Goal: Task Accomplishment & Management: Use online tool/utility

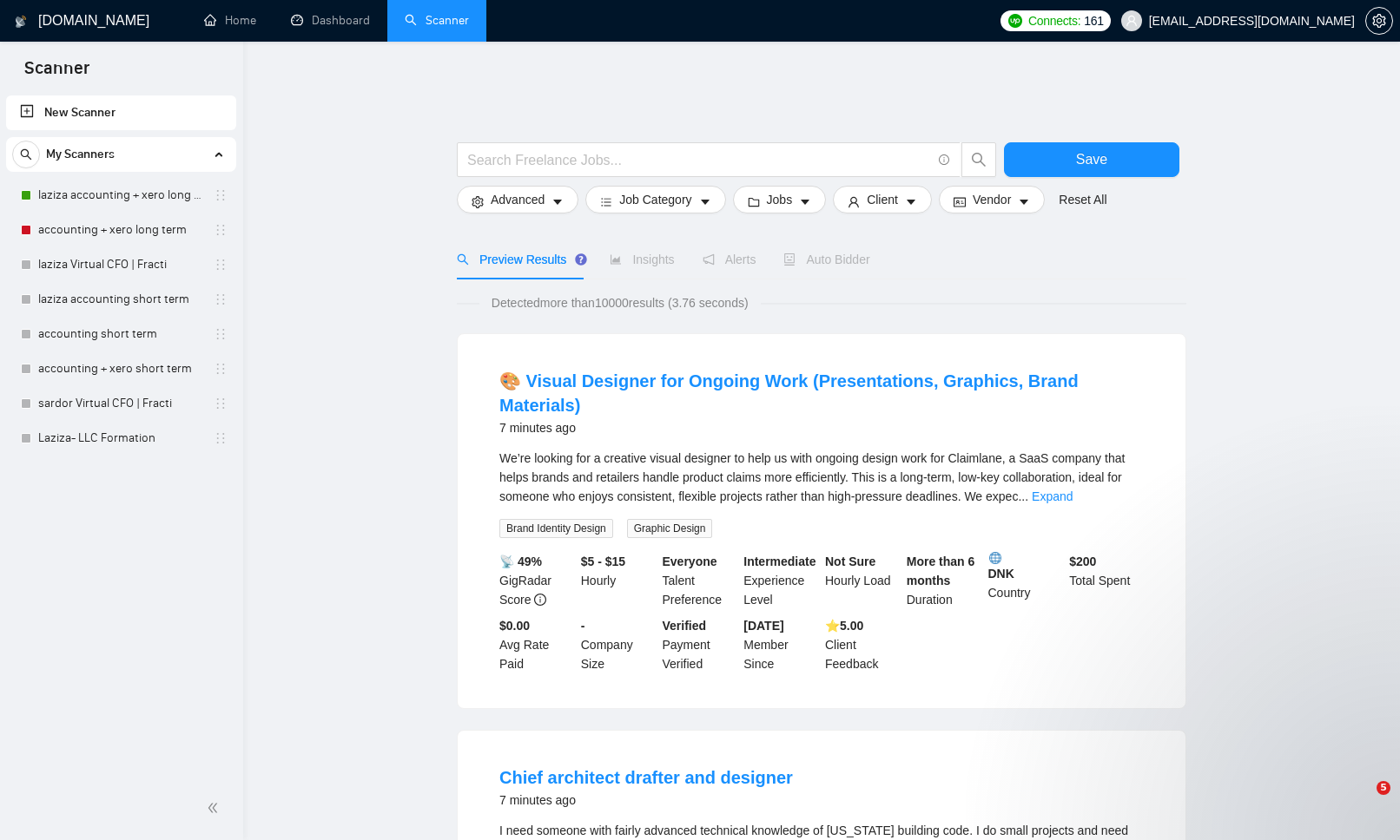
click at [130, 186] on link "laziza accounting + xero long term" at bounding box center [120, 195] width 165 height 35
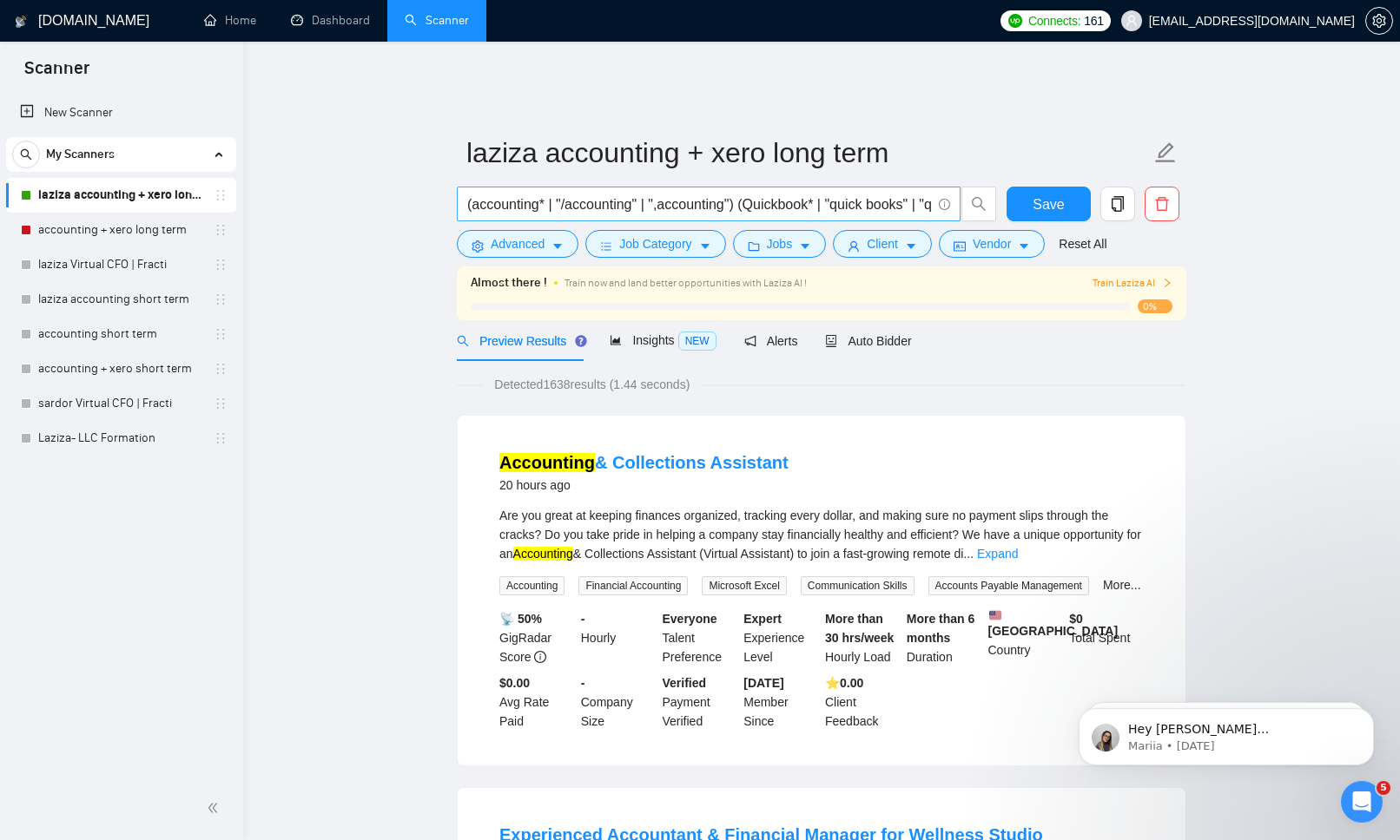
click at [735, 194] on input "(accounting* | "/accounting" | ",accounting") (Quickbook* | "quick books" | "qu…" at bounding box center [699, 205] width 464 height 22
click at [159, 191] on link "laziza accounting + xero long term" at bounding box center [120, 195] width 165 height 35
click at [139, 227] on link "accounting + xero long term" at bounding box center [120, 230] width 165 height 35
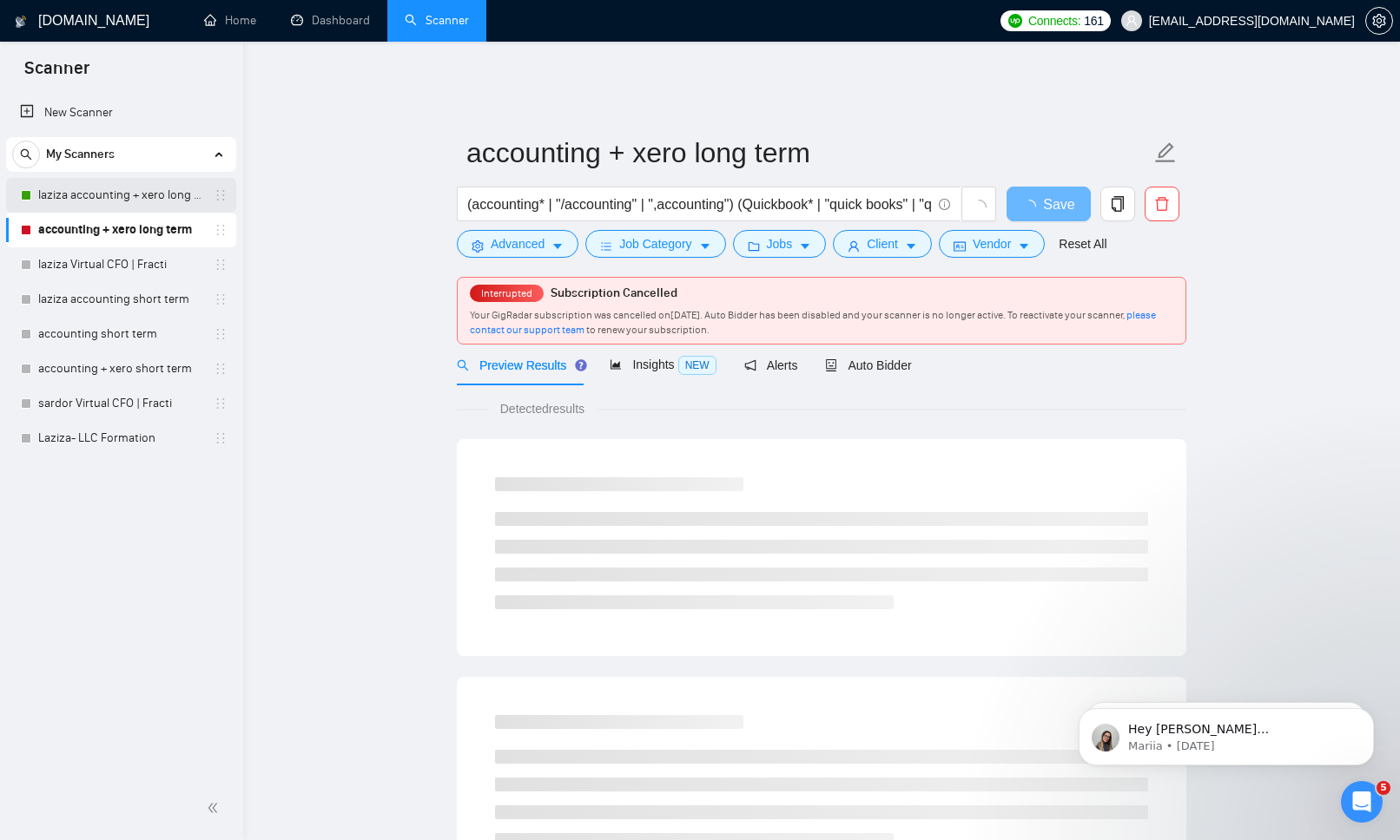
click at [149, 205] on link "laziza accounting + xero long term" at bounding box center [120, 195] width 165 height 35
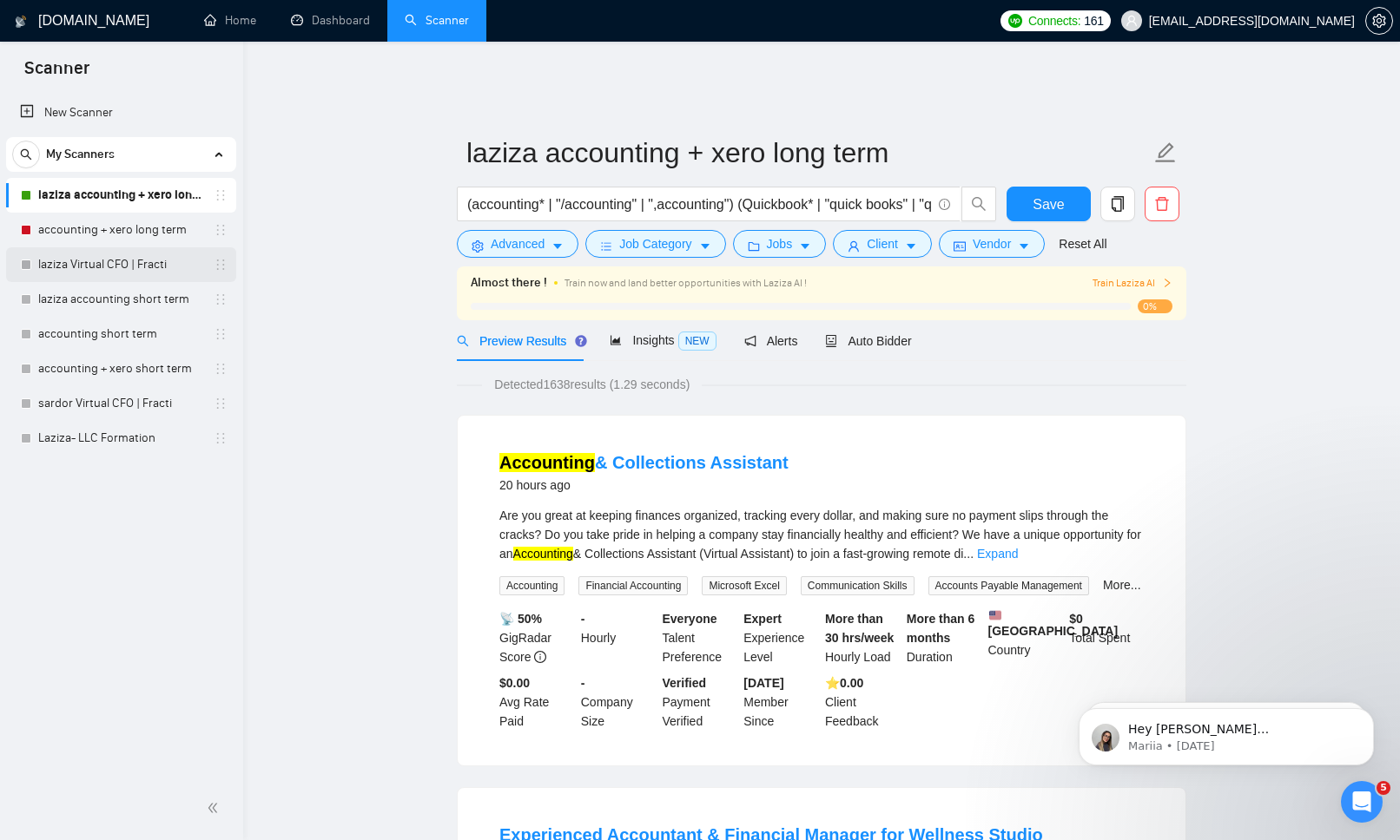
click at [138, 272] on link "laziza Virtual CFO | Fracti" at bounding box center [120, 265] width 165 height 35
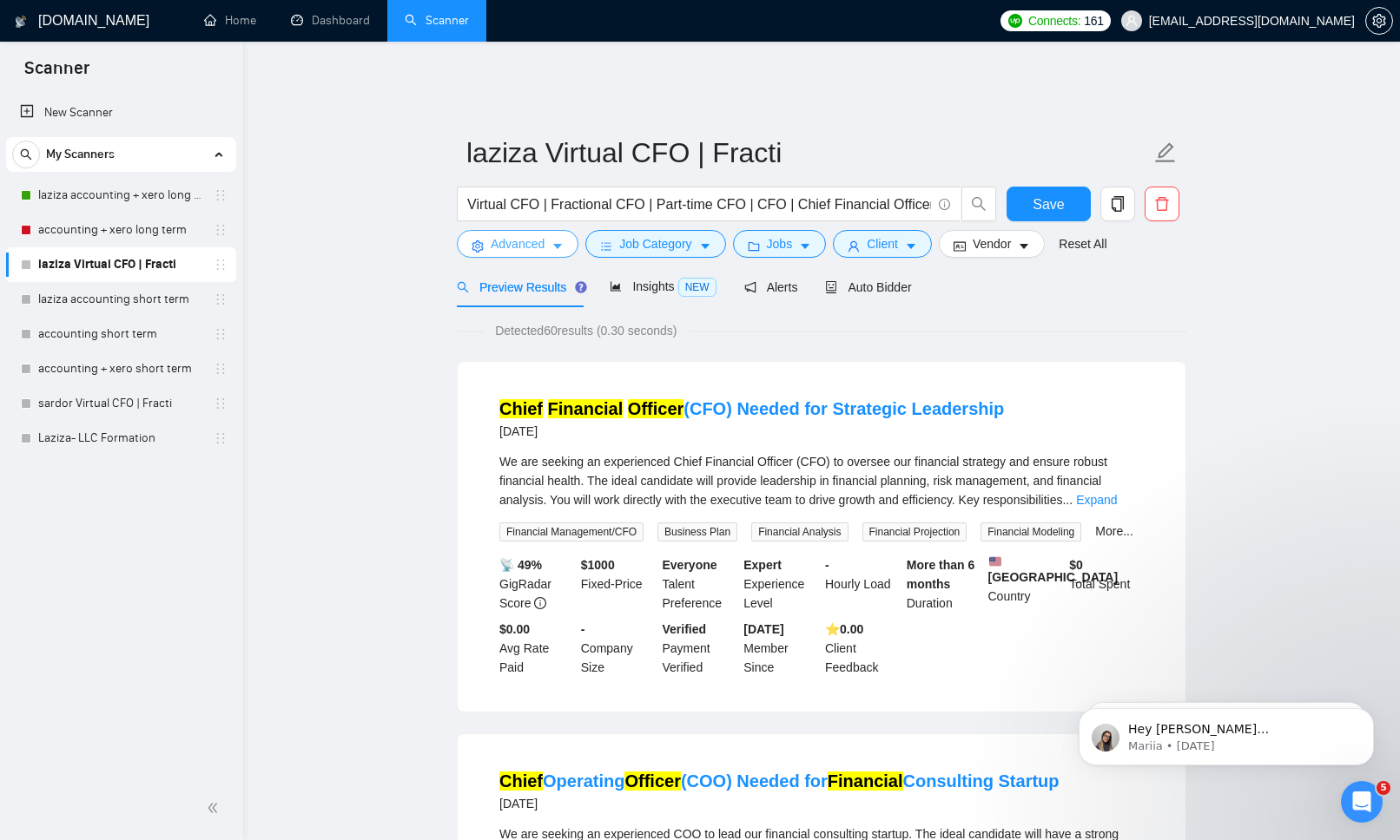
click at [493, 240] on span "Advanced" at bounding box center [517, 243] width 54 height 19
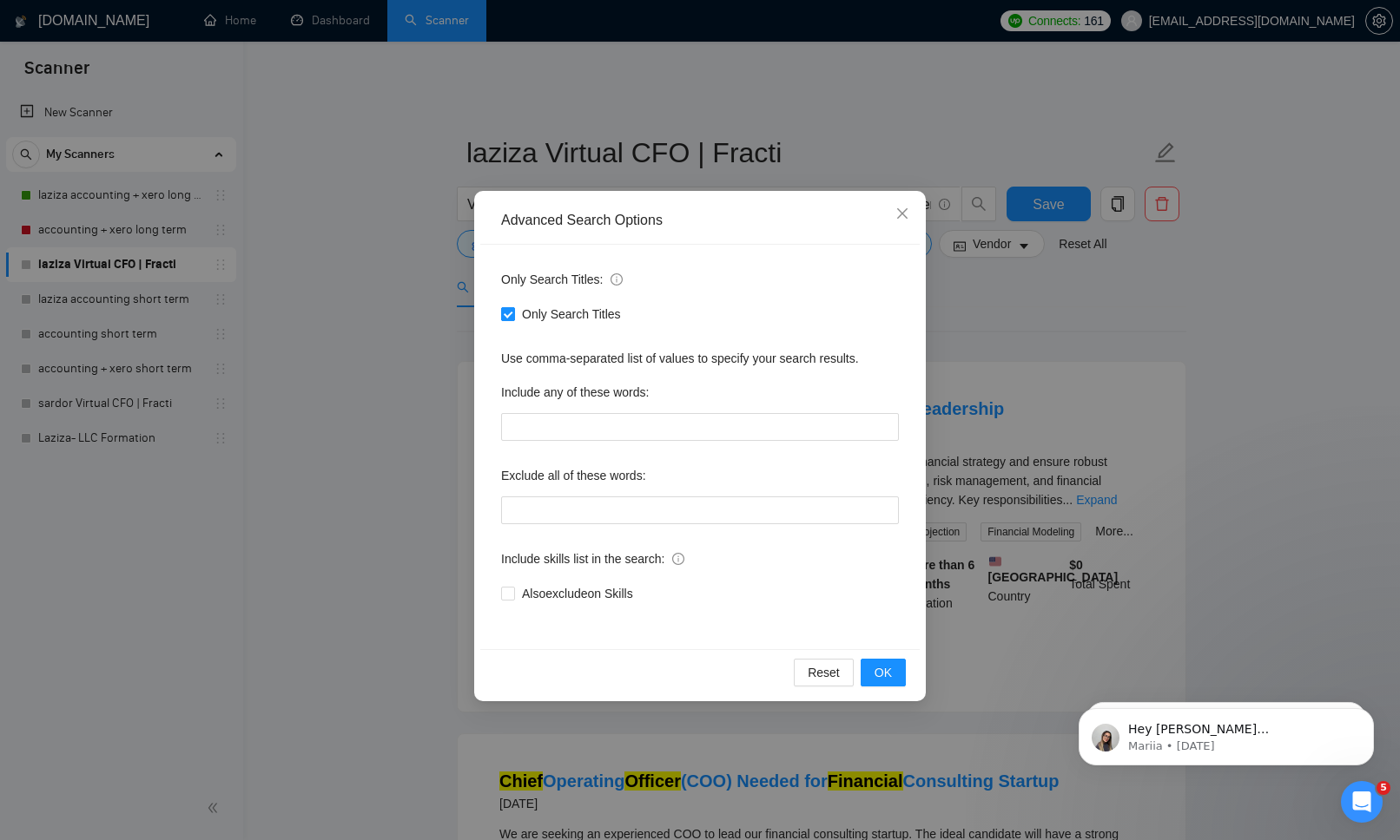
click at [508, 311] on input "Only Search Titles" at bounding box center [507, 312] width 12 height 12
checkbox input "false"
click at [890, 660] on button "OK" at bounding box center [883, 672] width 46 height 27
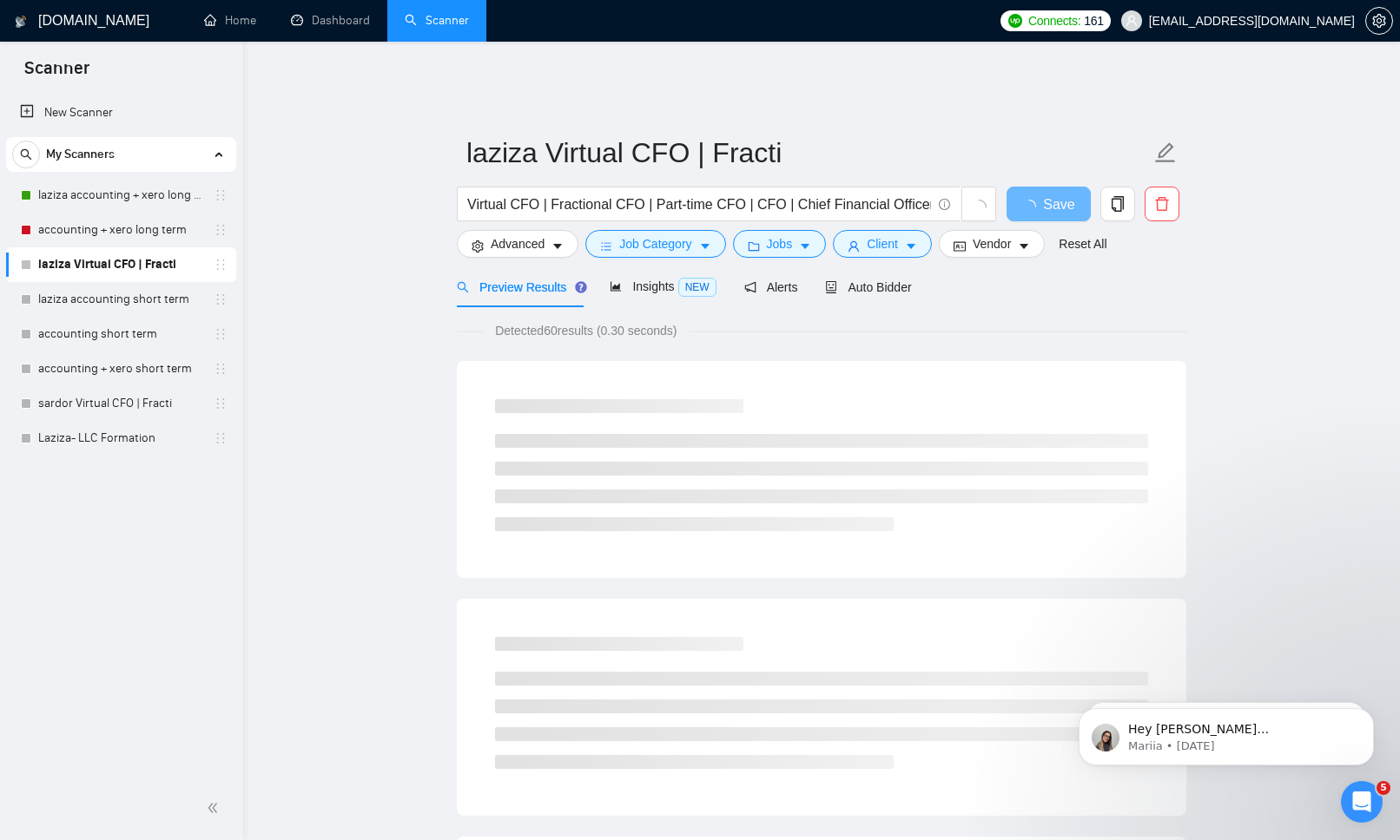
click at [890, 672] on li at bounding box center [821, 679] width 654 height 14
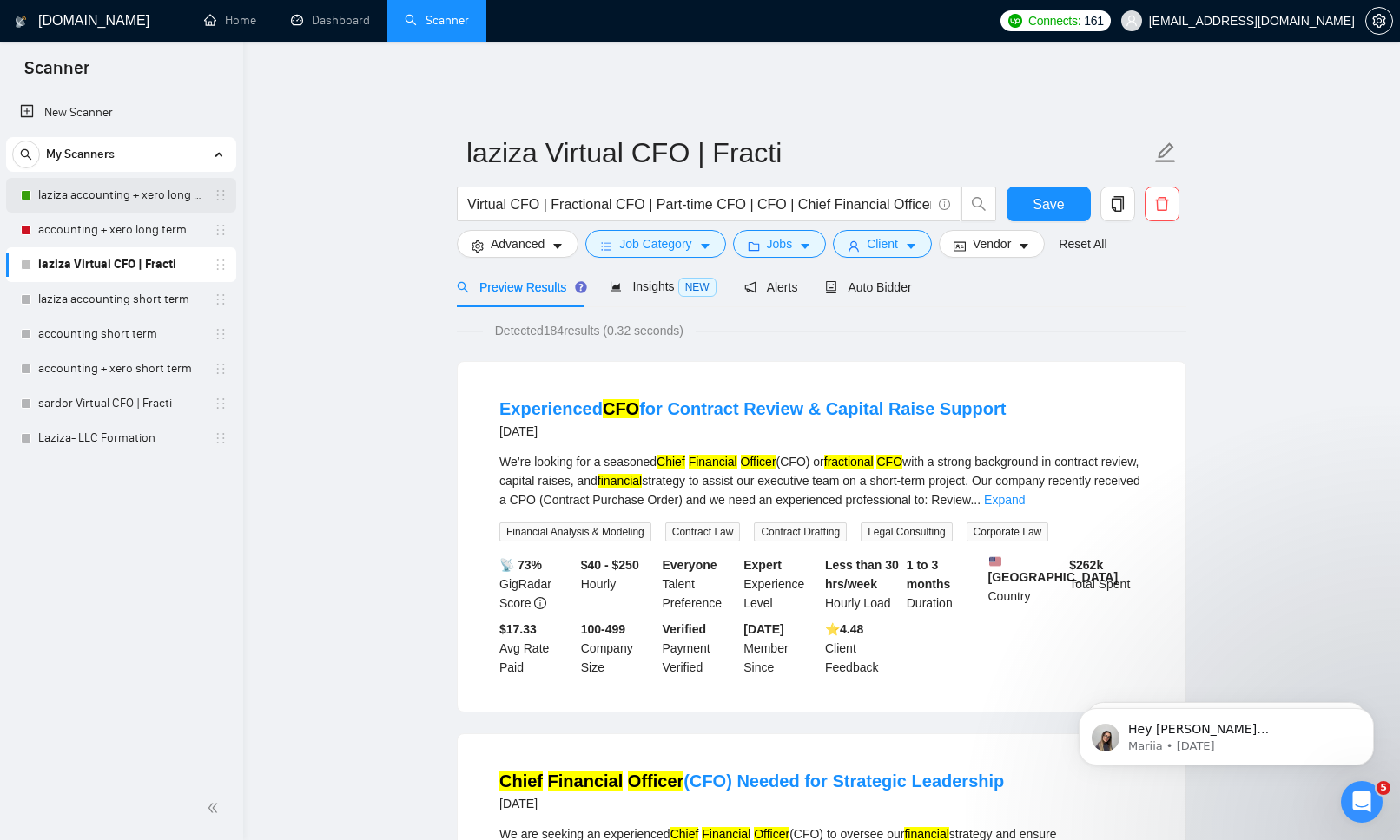
click at [138, 197] on link "laziza accounting + xero long term" at bounding box center [120, 195] width 165 height 35
click at [1056, 194] on span "Save" at bounding box center [1048, 205] width 31 height 22
click at [101, 206] on link "laziza accounting + xero long term" at bounding box center [120, 195] width 165 height 35
click at [1046, 194] on span "Save" at bounding box center [1048, 205] width 31 height 22
